Goal: Task Accomplishment & Management: Manage account settings

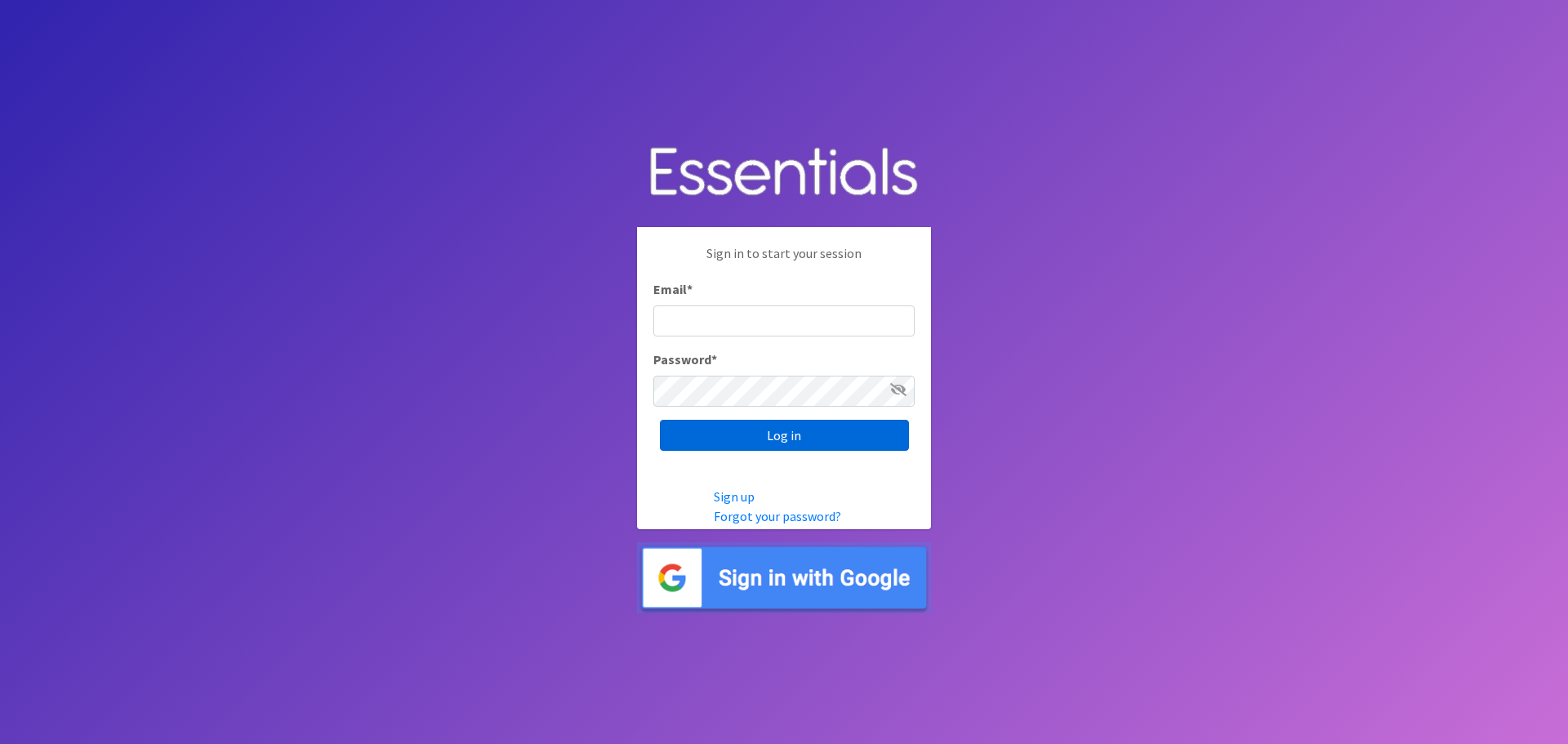
type input "heatherl@sylviassisters.org"
click at [826, 431] on input "Log in" at bounding box center [784, 435] width 249 height 32
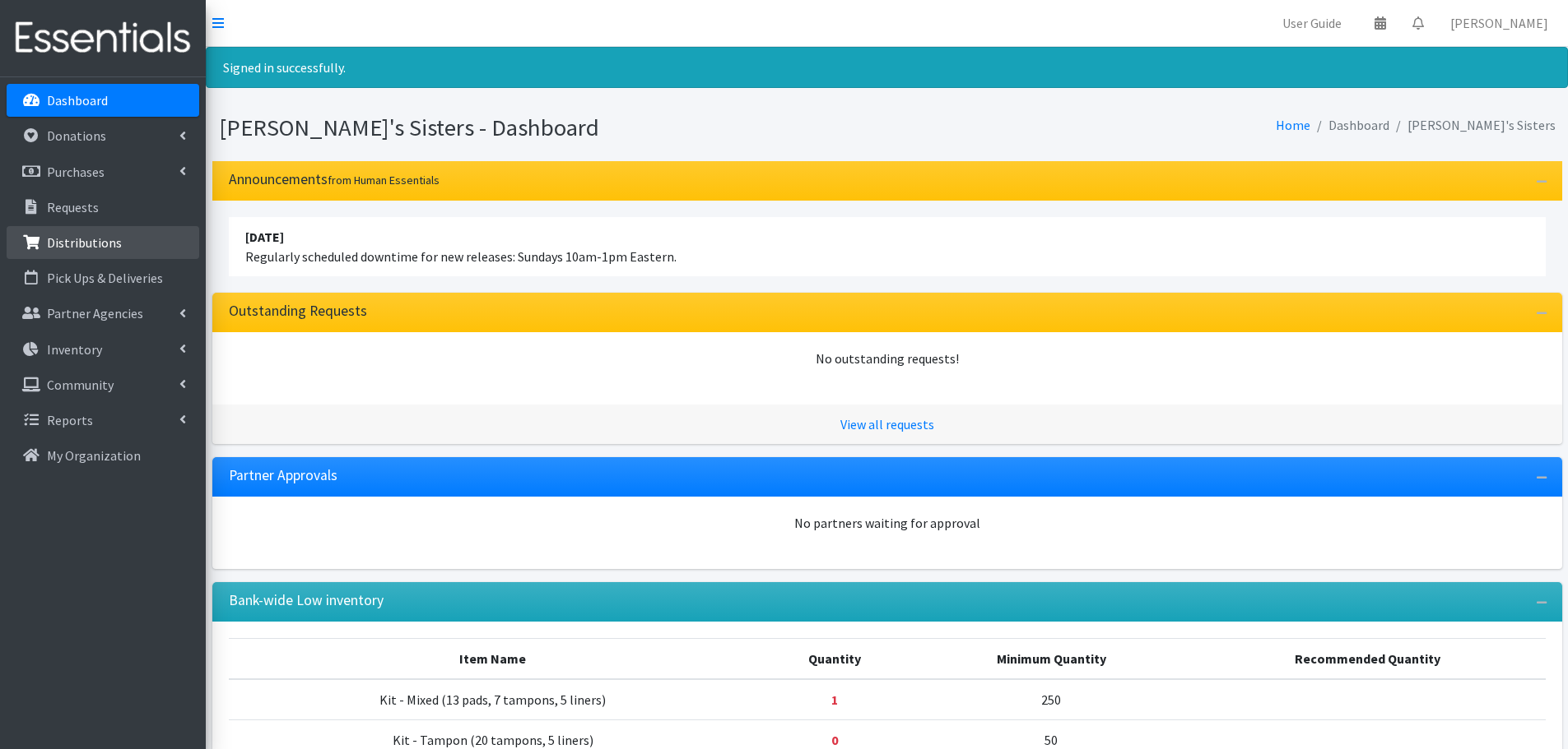
click at [118, 237] on link "Distributions" at bounding box center [103, 242] width 192 height 33
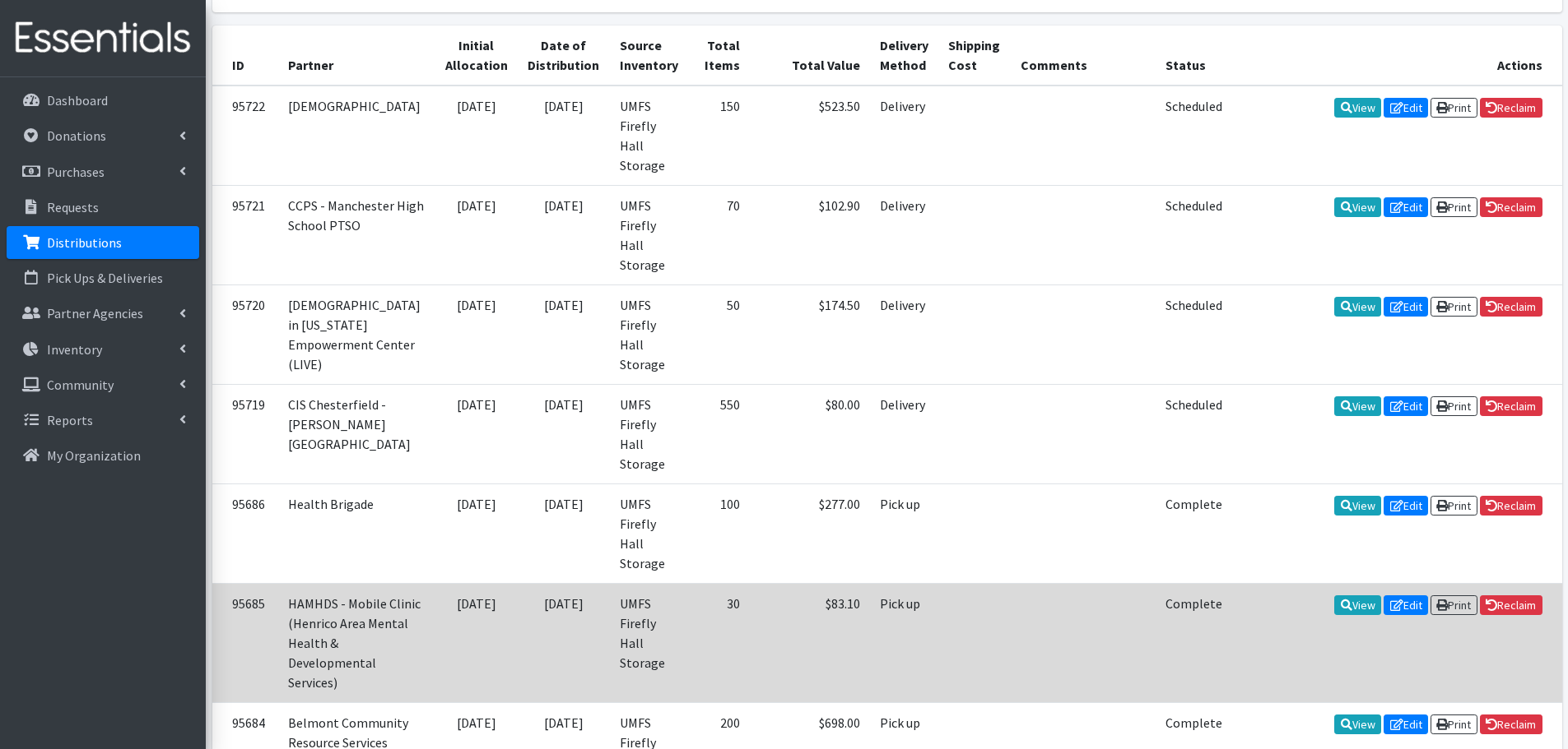
scroll to position [329, 0]
